Goal: Task Accomplishment & Management: Manage account settings

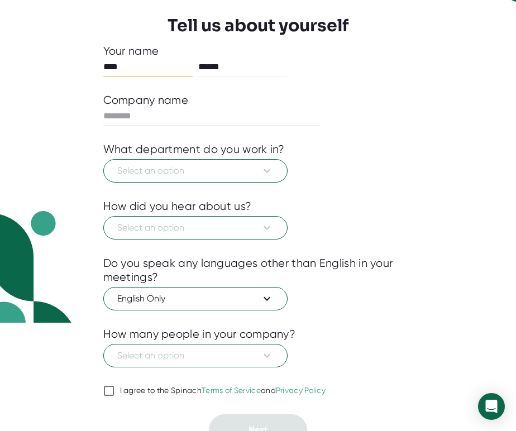
scroll to position [123, 0]
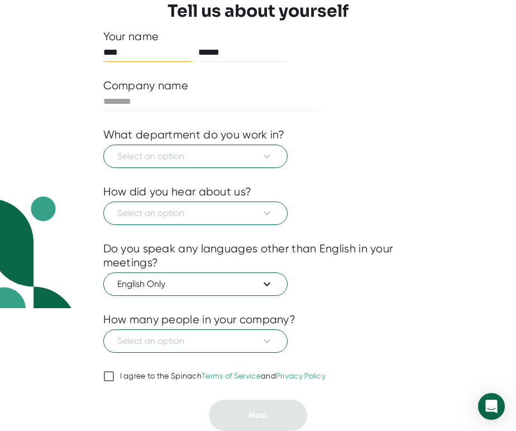
click at [180, 371] on div "I agree to the Spinach Terms of Service and Privacy Policy" at bounding box center [223, 376] width 206 height 10
click at [114, 371] on input "I agree to the Spinach Terms of Service and Privacy Policy" at bounding box center [108, 375] width 11 height 13
checkbox input "true"
click at [216, 106] on input "text" at bounding box center [211, 102] width 217 height 18
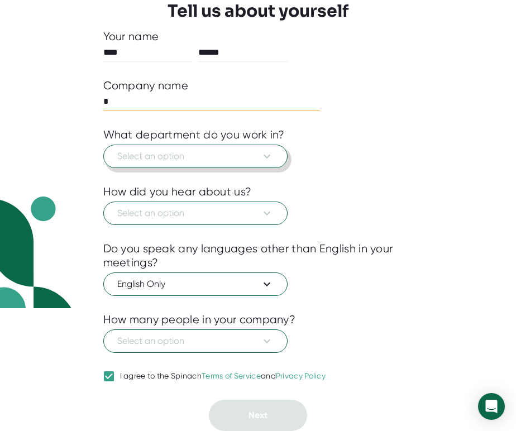
type input "*"
click at [218, 157] on span "Select an option" at bounding box center [195, 156] width 156 height 13
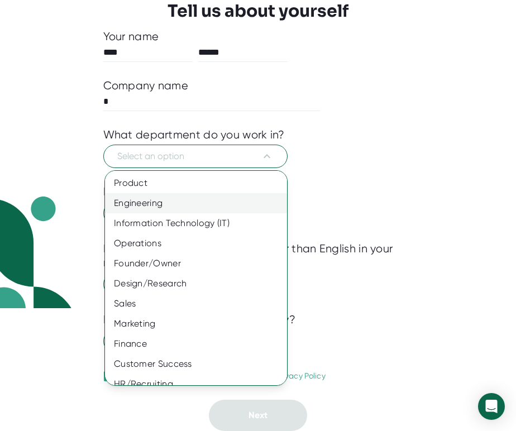
click at [213, 202] on div "Engineering" at bounding box center [196, 203] width 182 height 20
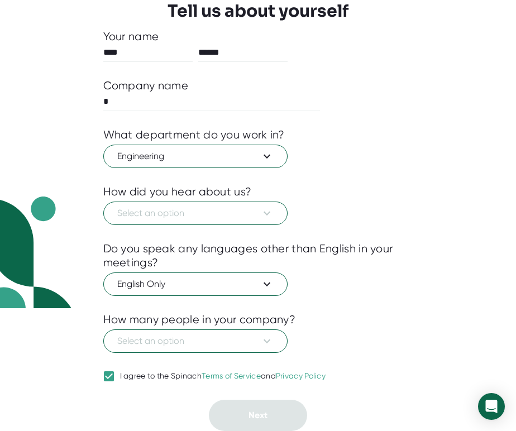
click at [213, 199] on div "Select an option" at bounding box center [258, 212] width 310 height 26
click at [213, 202] on button "Select an option" at bounding box center [195, 212] width 184 height 23
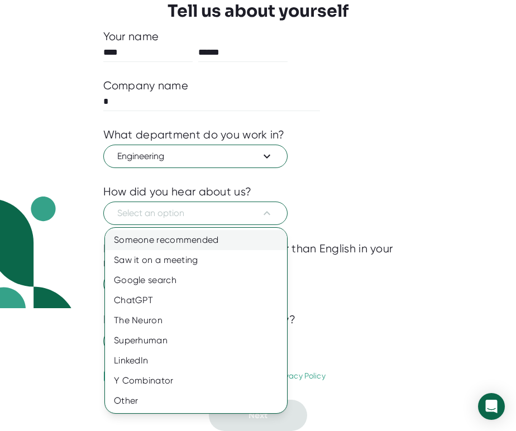
click at [209, 233] on div "Someone recommended" at bounding box center [196, 240] width 182 height 20
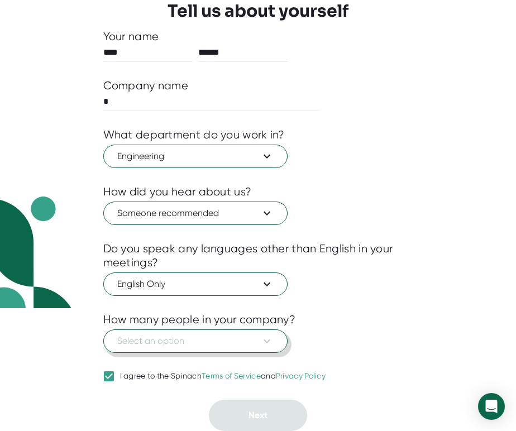
click at [198, 331] on button "Select an option" at bounding box center [195, 340] width 184 height 23
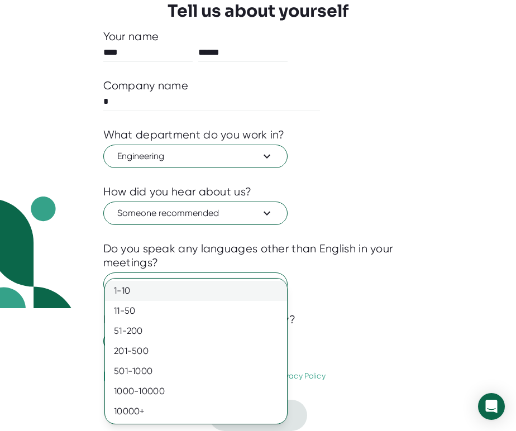
click at [204, 281] on div "1-10" at bounding box center [196, 291] width 182 height 20
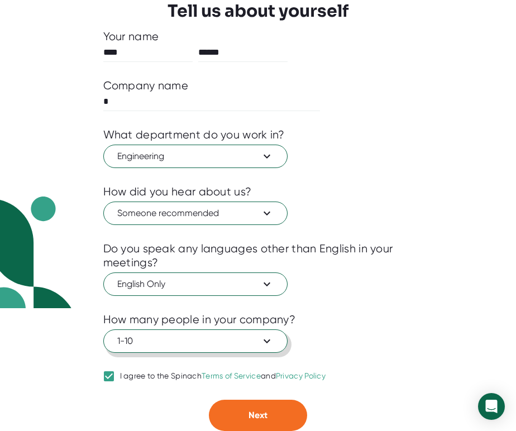
scroll to position [0, 0]
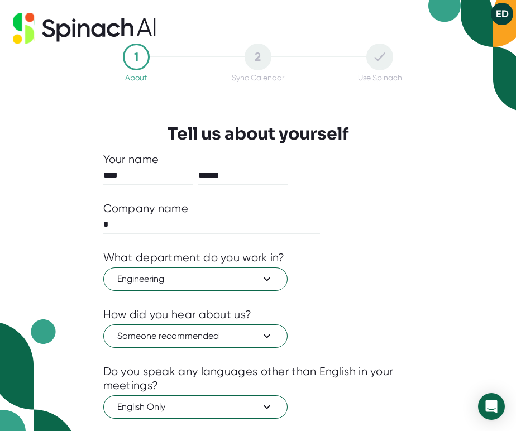
click at [31, 29] on icon at bounding box center [23, 28] width 21 height 31
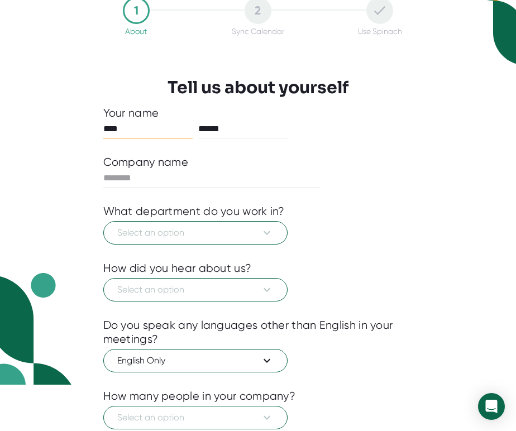
scroll to position [47, 0]
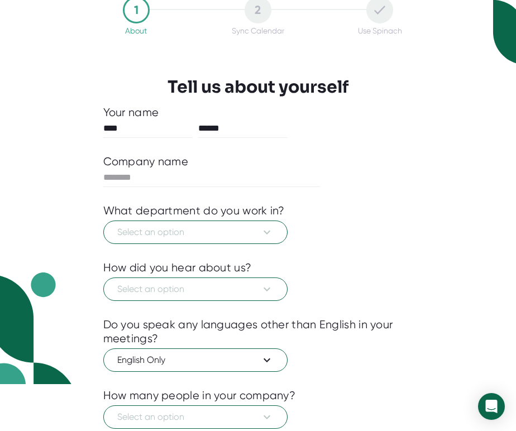
click at [199, 188] on div at bounding box center [258, 195] width 310 height 17
click at [198, 181] on input "text" at bounding box center [211, 177] width 217 height 18
type input "*"
click at [196, 227] on span "Select an option" at bounding box center [195, 231] width 156 height 13
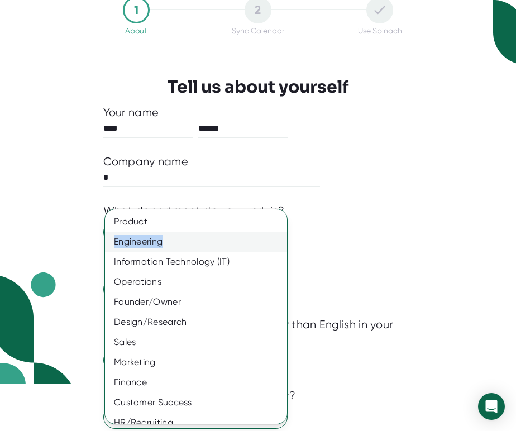
drag, startPoint x: 203, startPoint y: 220, endPoint x: 212, endPoint y: 238, distance: 20.7
click at [212, 238] on div "Product Engineering Information Technology (IT) Operations Founder/Owner Design…" at bounding box center [196, 341] width 182 height 261
click at [212, 238] on div "Engineering" at bounding box center [196, 242] width 182 height 20
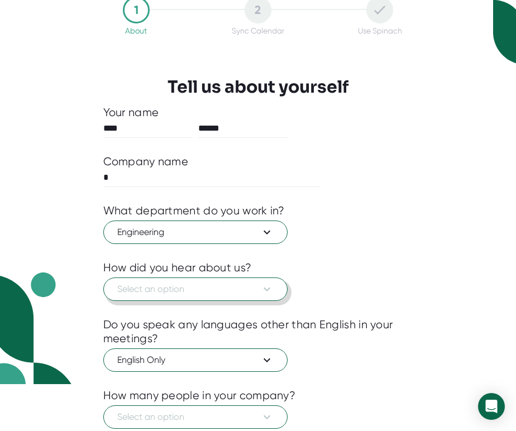
click at [184, 284] on span "Select an option" at bounding box center [195, 288] width 156 height 13
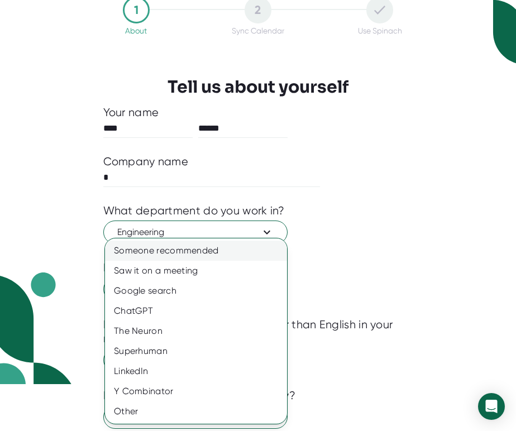
click at [197, 254] on div "Someone recommended" at bounding box center [196, 250] width 182 height 20
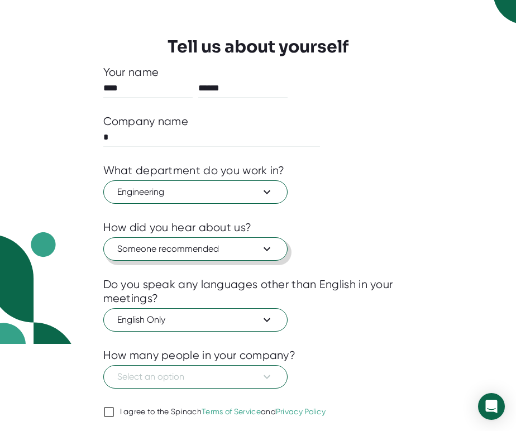
scroll to position [123, 0]
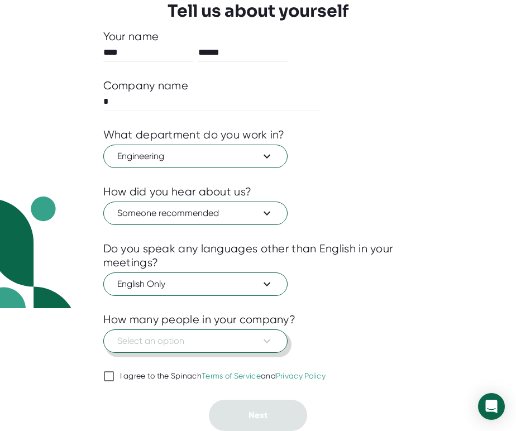
click at [189, 343] on span "Select an option" at bounding box center [195, 340] width 156 height 13
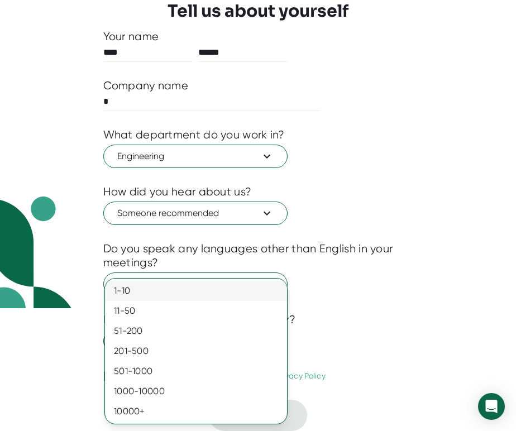
click at [194, 286] on div "1-10" at bounding box center [196, 291] width 182 height 20
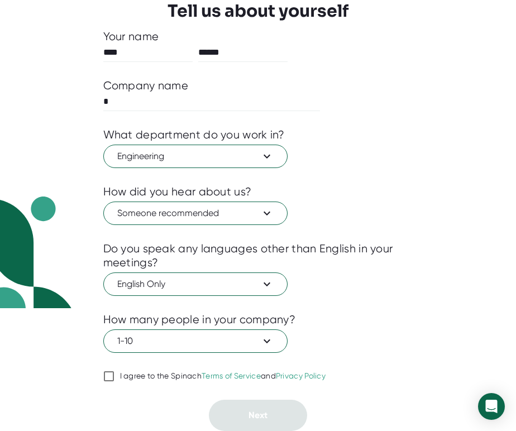
click at [187, 375] on div "I agree to the Spinach Terms of Service and Privacy Policy" at bounding box center [223, 376] width 206 height 10
click at [114, 375] on input "I agree to the Spinach Terms of Service and Privacy Policy" at bounding box center [108, 375] width 11 height 13
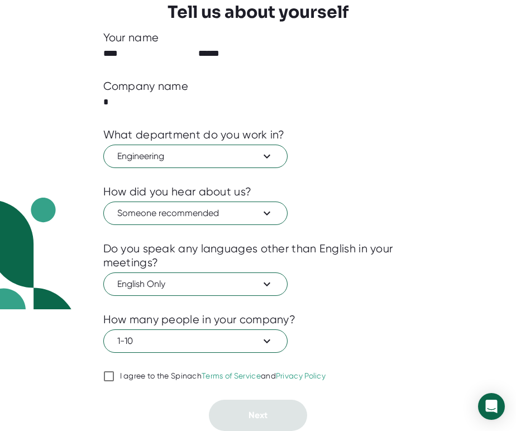
checkbox input "true"
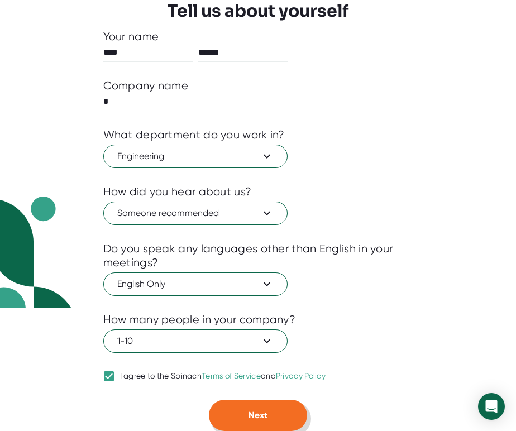
click at [234, 405] on button "Next" at bounding box center [258, 414] width 98 height 31
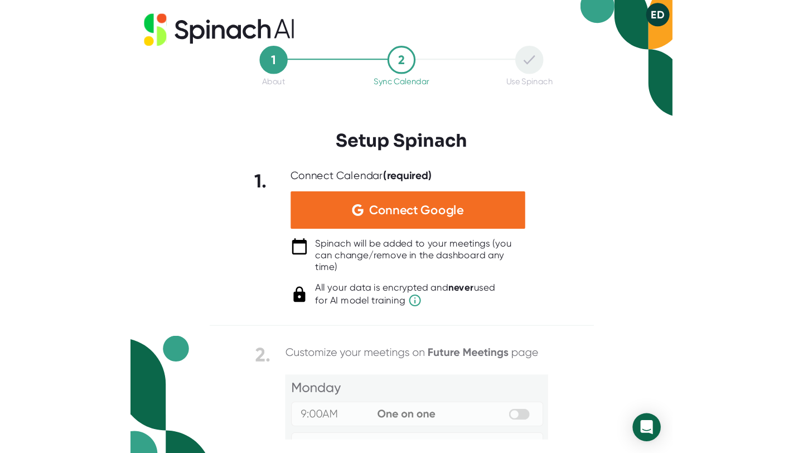
scroll to position [0, 0]
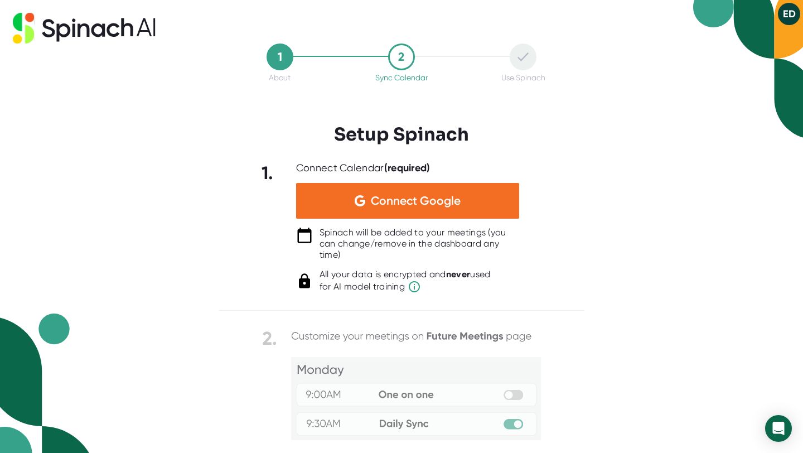
click at [515, 425] on img at bounding box center [401, 440] width 279 height 227
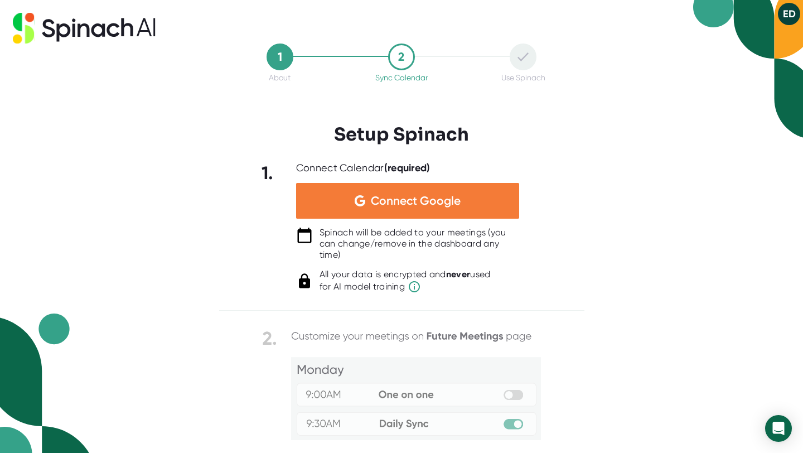
click at [449, 213] on div "Connect Google" at bounding box center [407, 201] width 223 height 36
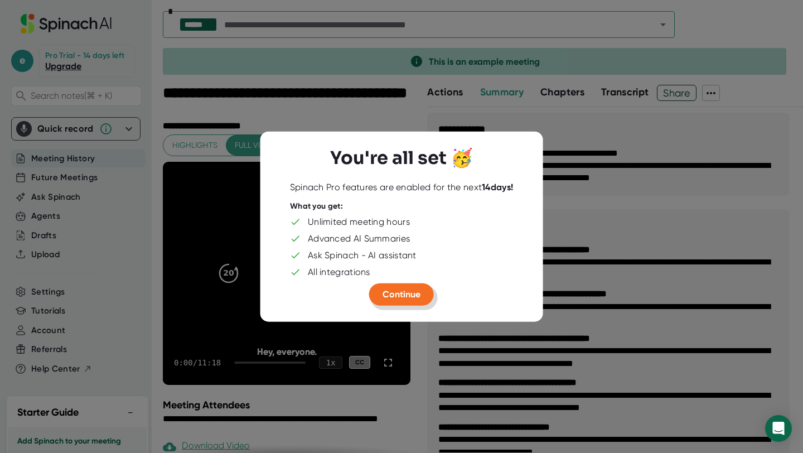
click at [417, 297] on span "Continue" at bounding box center [402, 294] width 38 height 11
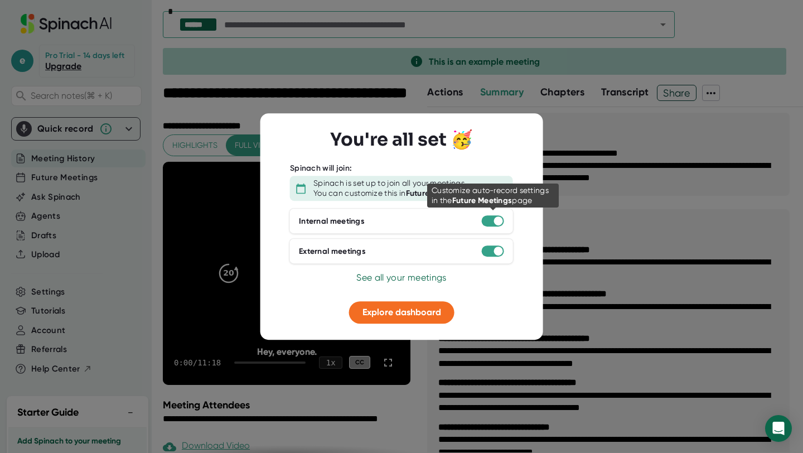
click at [500, 226] on div at bounding box center [493, 220] width 22 height 11
click at [500, 245] on div "External meetings" at bounding box center [402, 251] width 224 height 26
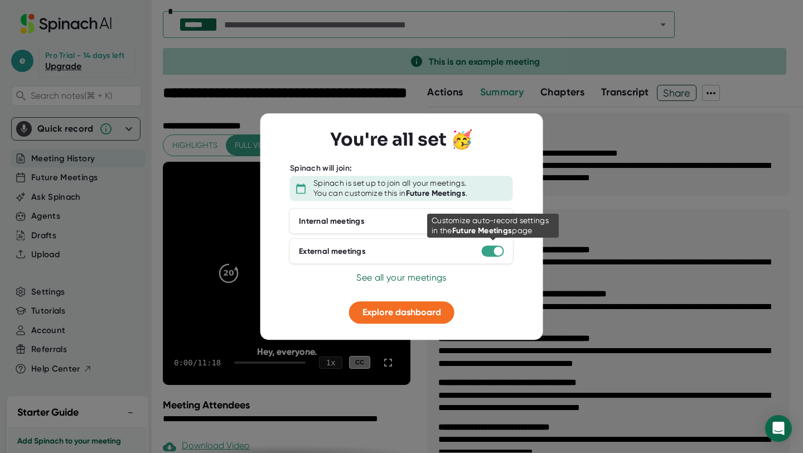
click at [498, 253] on div at bounding box center [498, 251] width 9 height 9
click at [497, 227] on div "Internal meetings" at bounding box center [402, 221] width 224 height 26
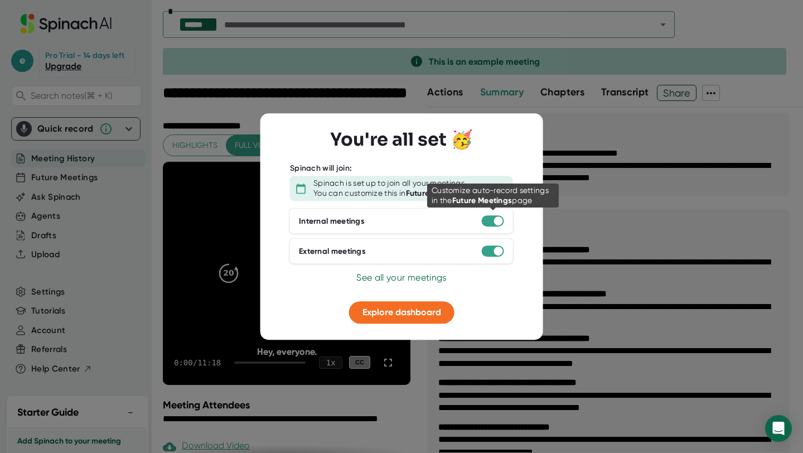
click at [497, 224] on div at bounding box center [498, 220] width 9 height 9
click at [497, 259] on div "External meetings" at bounding box center [402, 251] width 224 height 26
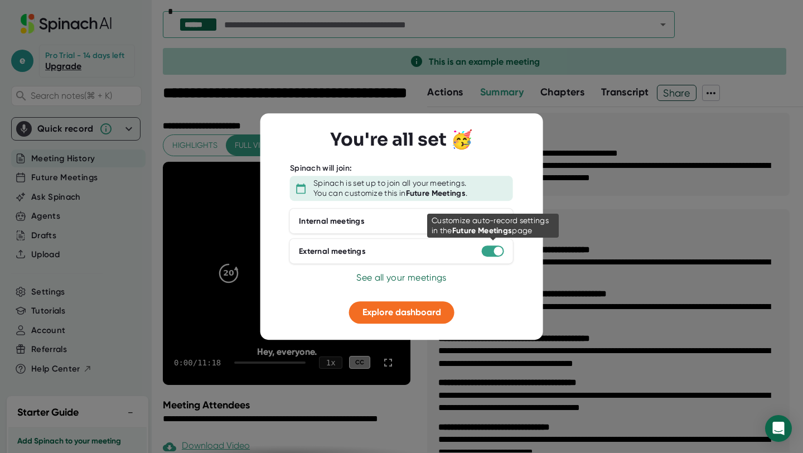
click at [494, 255] on div at bounding box center [493, 250] width 22 height 11
click at [420, 268] on div "Internal meetings External meetings" at bounding box center [401, 238] width 223 height 60
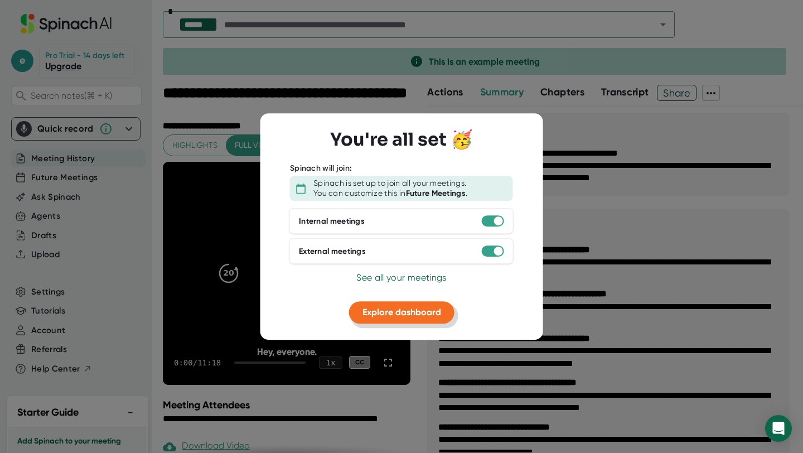
click at [415, 319] on button "Explore dashboard" at bounding box center [401, 312] width 105 height 22
